Goal: Task Accomplishment & Management: Manage account settings

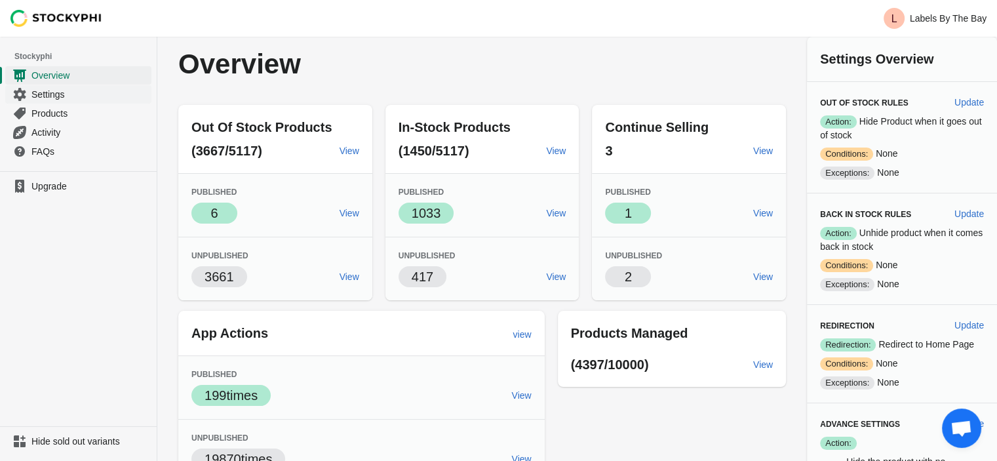
click at [45, 96] on span "Settings" at bounding box center [89, 94] width 117 height 13
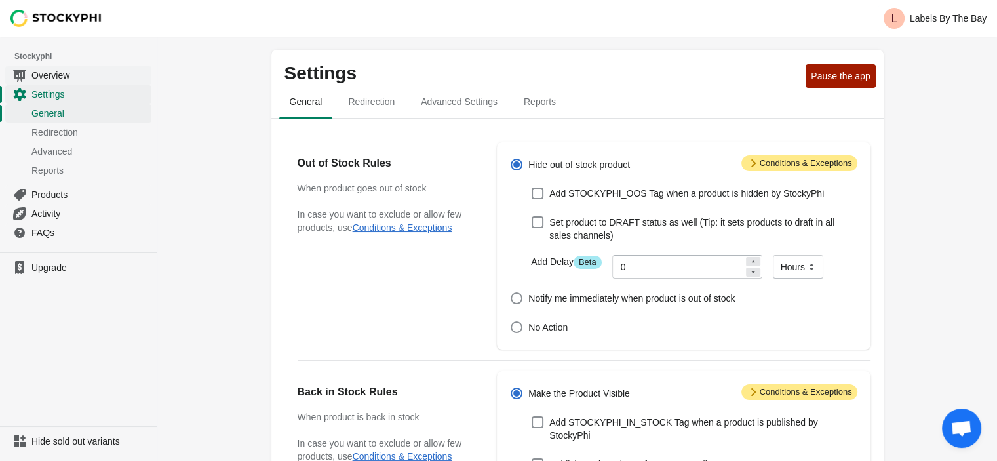
click at [56, 77] on span "Overview" at bounding box center [89, 75] width 117 height 13
